Goal: Information Seeking & Learning: Learn about a topic

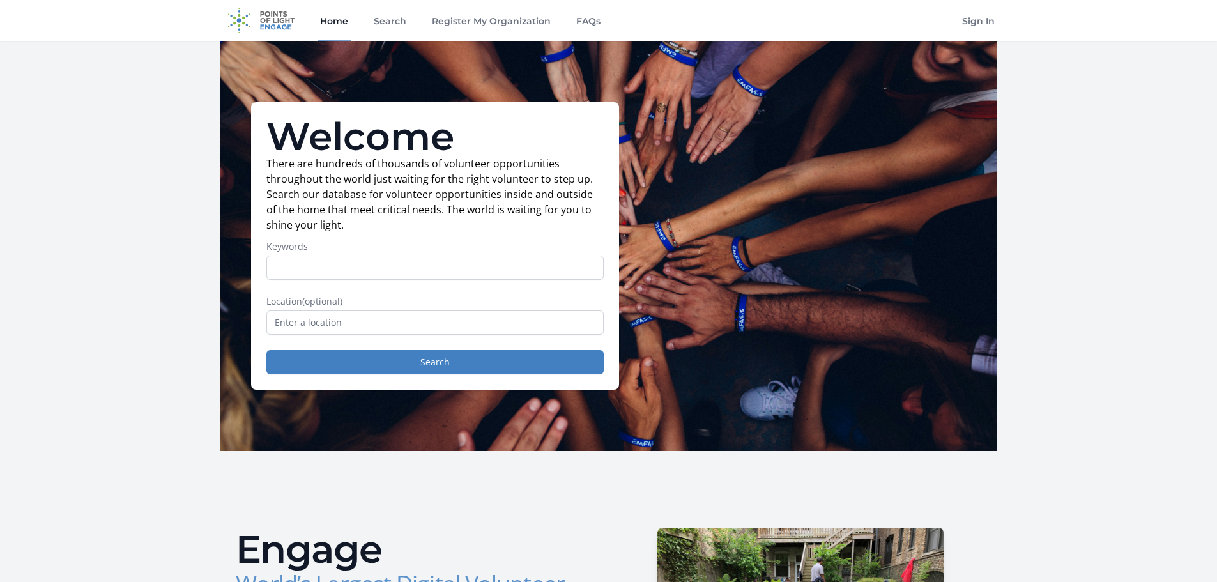
click at [357, 271] on input "Keywords" at bounding box center [434, 268] width 337 height 24
type input "[PERSON_NAME] parent"
click at [266, 350] on button "Search" at bounding box center [434, 362] width 337 height 24
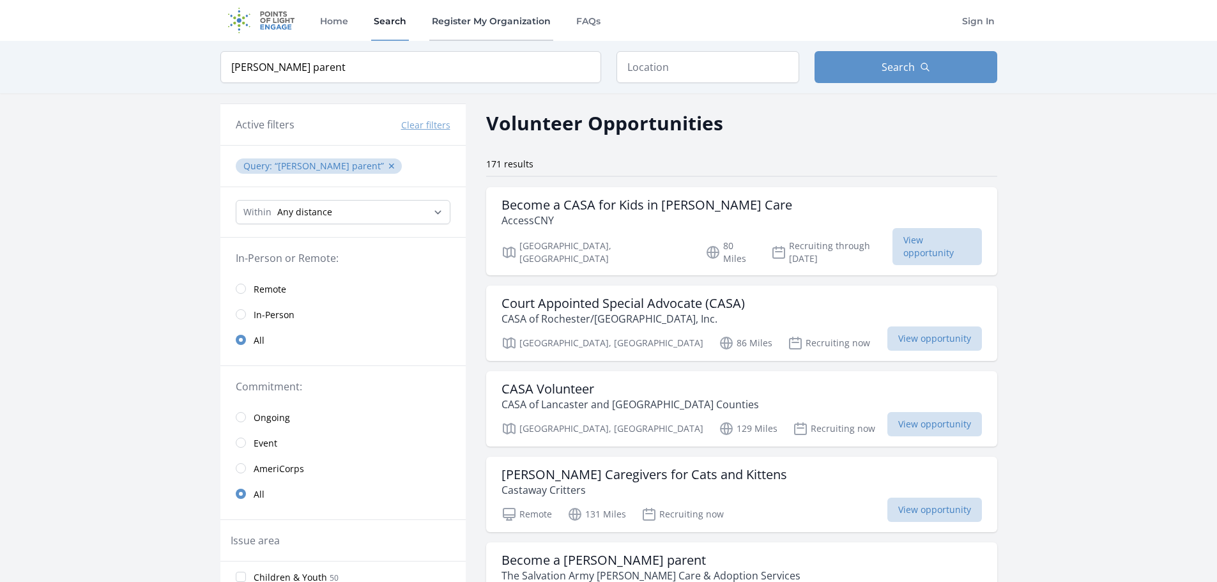
click at [490, 23] on link "Register My Organization" at bounding box center [491, 20] width 124 height 41
